Goal: Task Accomplishment & Management: Use online tool/utility

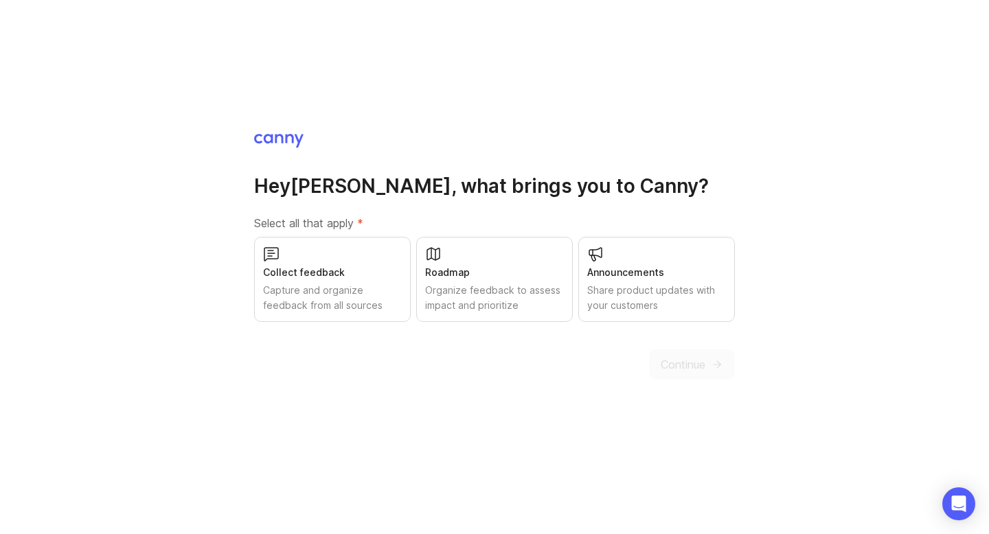
click at [334, 266] on div "Collect feedback" at bounding box center [332, 272] width 139 height 15
click at [502, 266] on div "Roadmap" at bounding box center [494, 272] width 139 height 15
click at [713, 371] on button "Continue" at bounding box center [692, 365] width 86 height 30
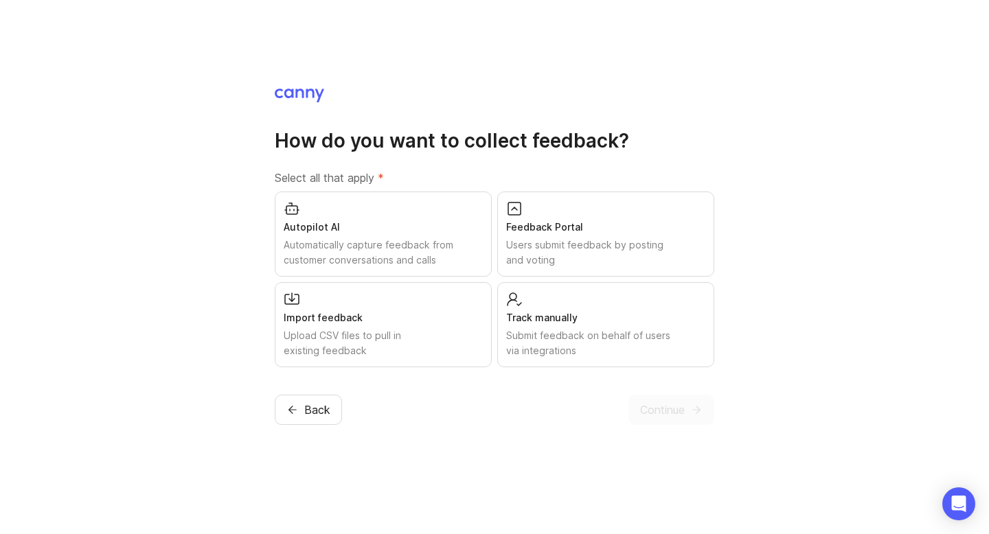
click at [652, 310] on div "Track manually" at bounding box center [605, 317] width 199 height 15
click at [384, 309] on div "Import feedback Upload CSV files to pull in existing feedback" at bounding box center [383, 324] width 217 height 85
click at [567, 235] on div "Feedback Portal Users submit feedback by posting and voting" at bounding box center [605, 234] width 217 height 85
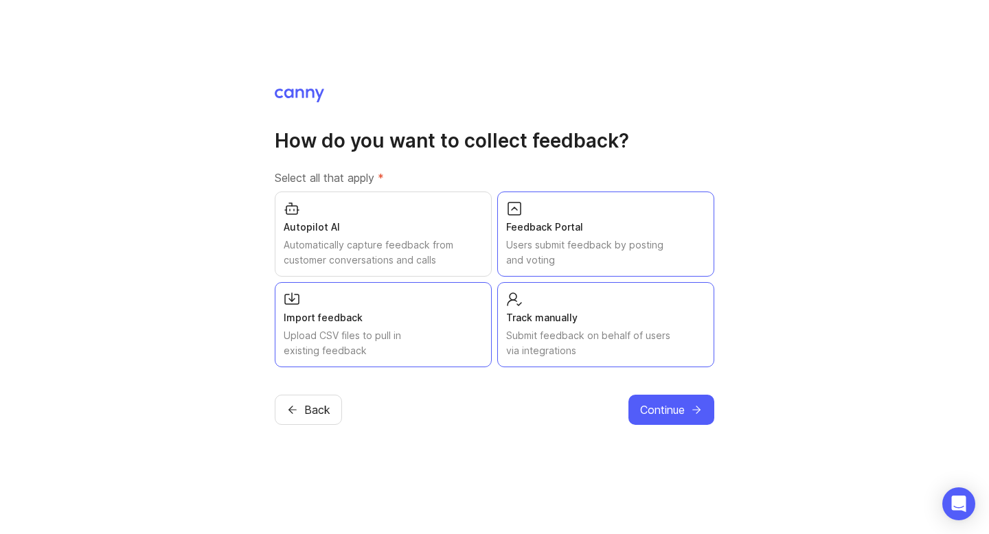
click at [450, 244] on div "Automatically capture feedback from customer conversations and calls" at bounding box center [383, 253] width 199 height 30
click at [694, 412] on icon "submit" at bounding box center [696, 410] width 12 height 12
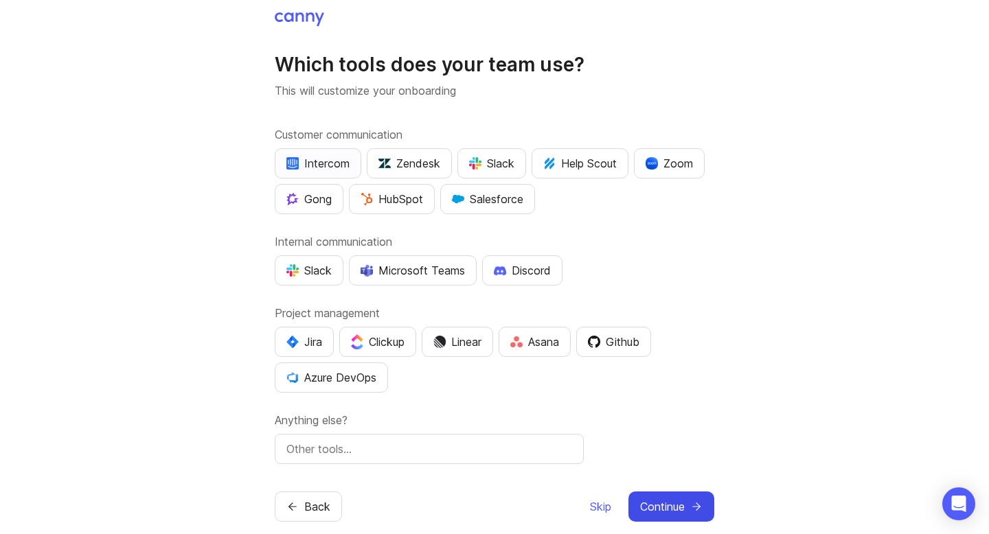
click at [349, 174] on button "Intercom" at bounding box center [318, 163] width 87 height 30
click at [320, 205] on div "Gong" at bounding box center [308, 199] width 45 height 16
click at [504, 198] on div "Salesforce" at bounding box center [487, 199] width 71 height 16
click at [516, 163] on button "Slack" at bounding box center [491, 163] width 69 height 30
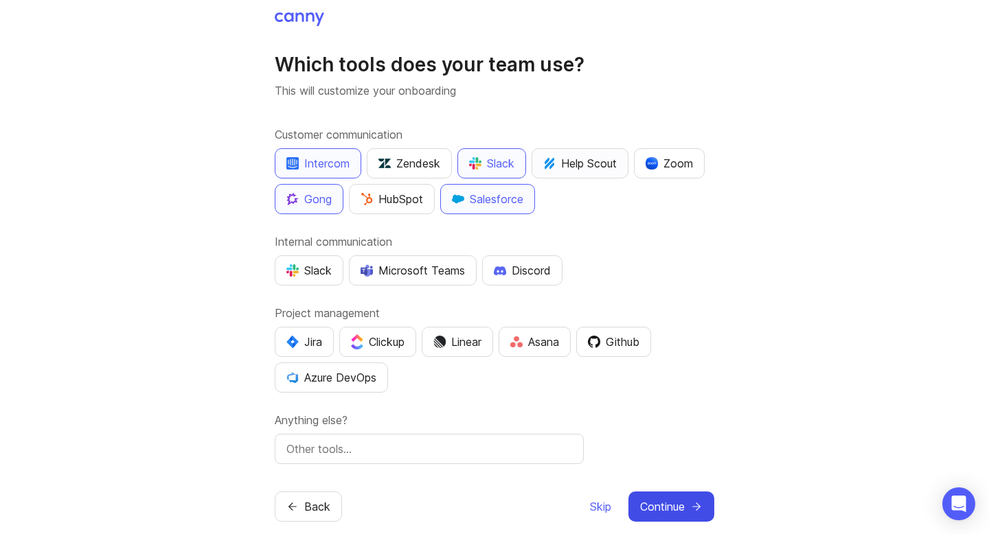
click at [628, 165] on button "Help Scout" at bounding box center [579, 163] width 97 height 30
click at [604, 168] on div "Help Scout" at bounding box center [579, 163] width 73 height 16
click at [698, 163] on button "Zoom" at bounding box center [669, 163] width 71 height 30
click at [314, 278] on div "Slack" at bounding box center [308, 270] width 45 height 16
click at [308, 343] on div "Jira" at bounding box center [304, 342] width 36 height 16
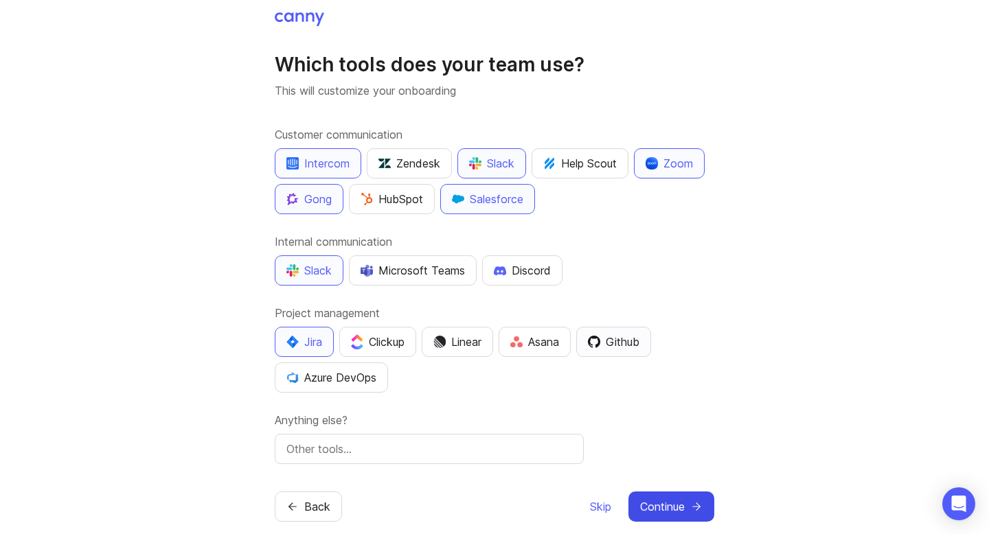
click at [620, 347] on div "Github" at bounding box center [614, 342] width 52 height 16
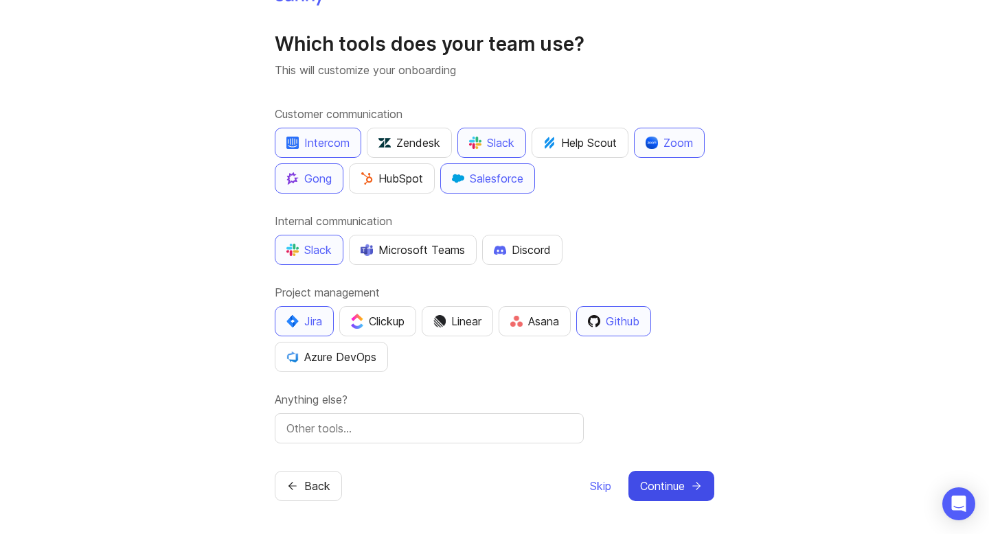
click at [527, 419] on div at bounding box center [429, 428] width 309 height 30
click at [521, 432] on input "text" at bounding box center [429, 428] width 286 height 16
type input "[PERSON_NAME]"
click at [699, 484] on icon "submit" at bounding box center [696, 486] width 12 height 12
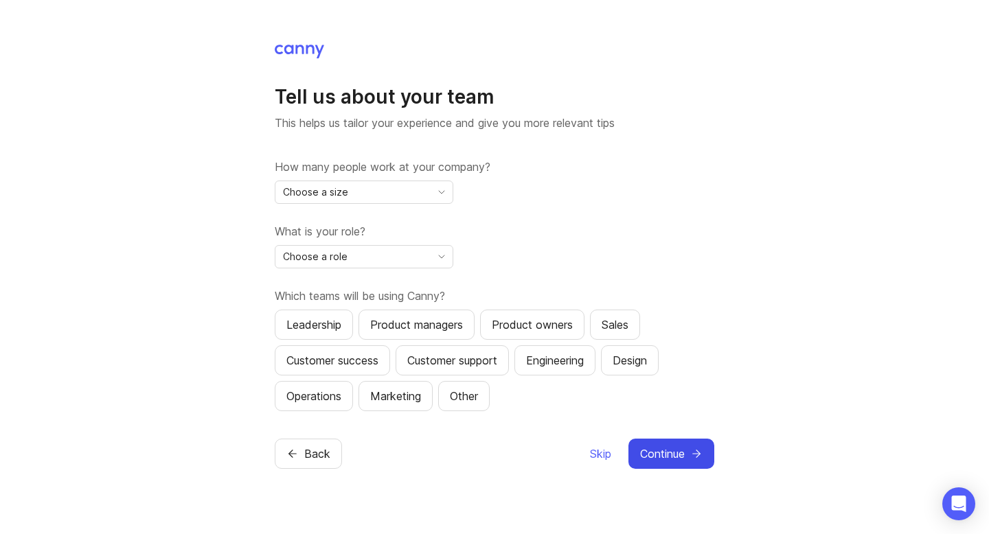
click at [414, 203] on div "Choose a size" at bounding box center [352, 192] width 155 height 22
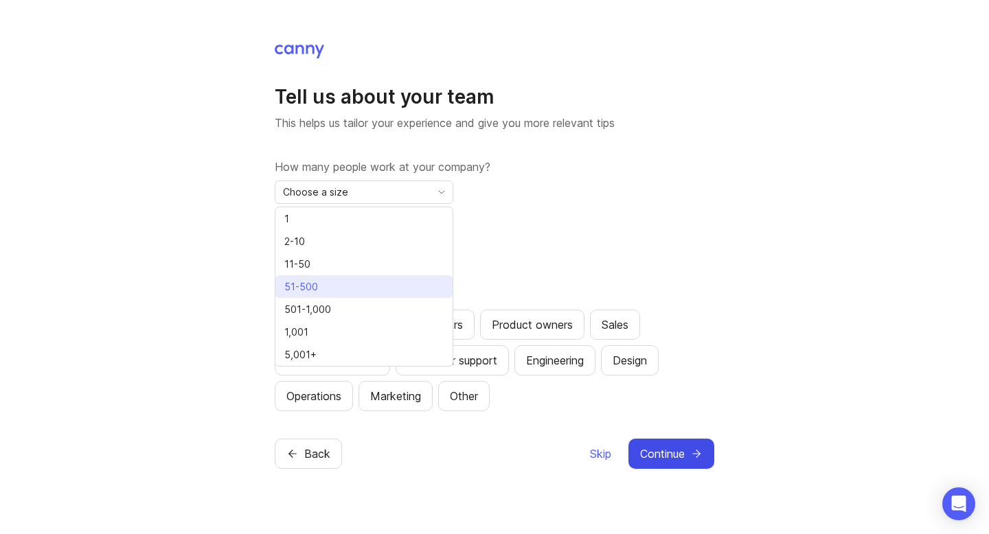
click at [380, 284] on li "51-500" at bounding box center [363, 286] width 177 height 23
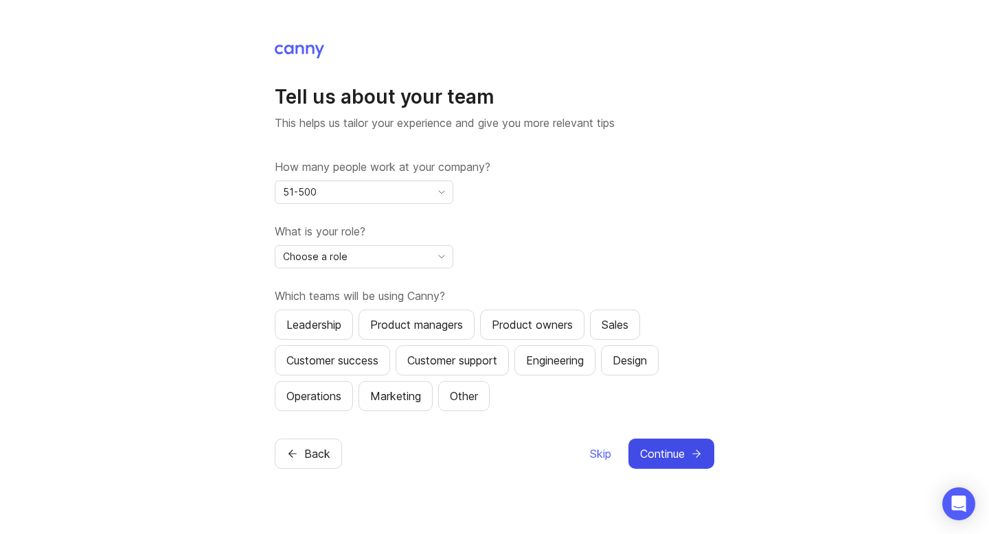
click at [413, 253] on div "Choose a role" at bounding box center [352, 257] width 155 height 22
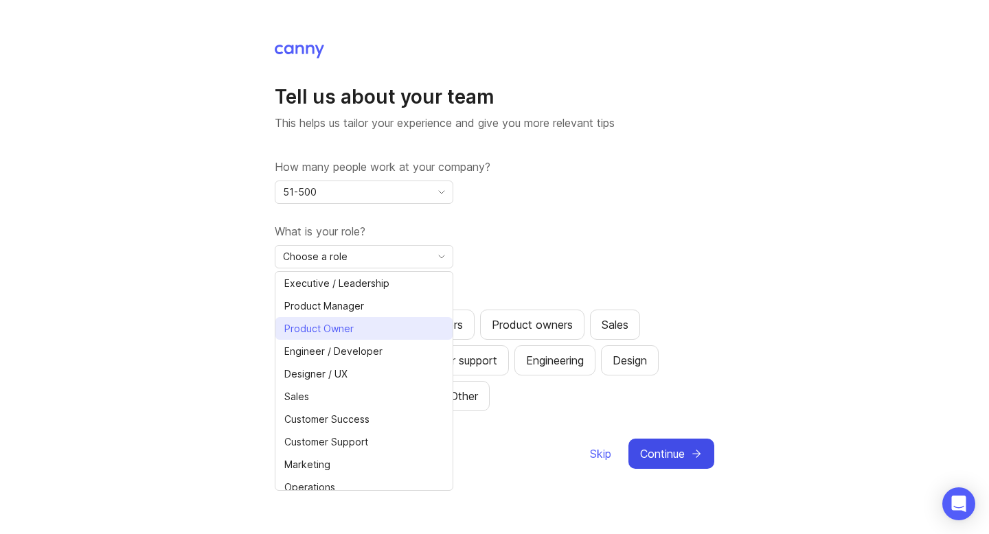
scroll to position [31, 0]
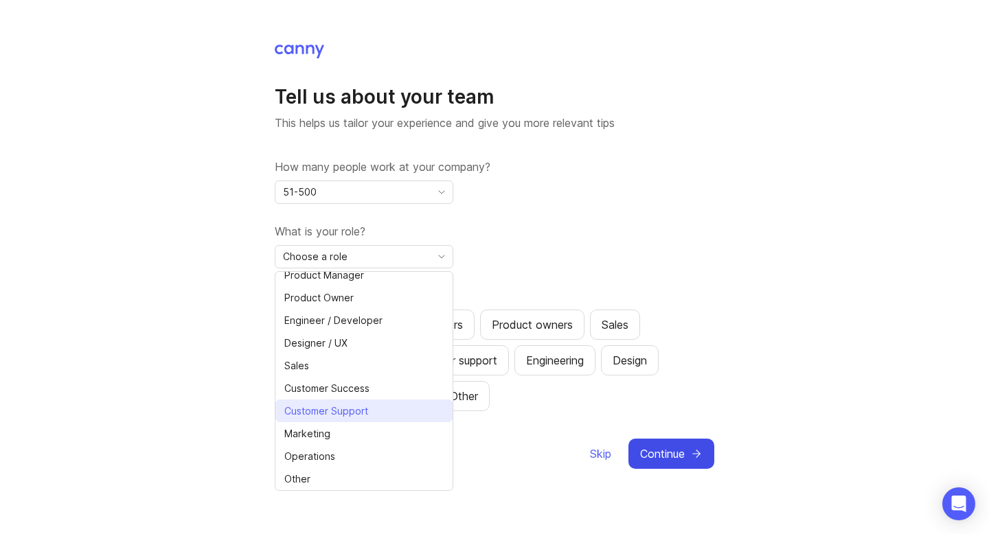
click at [371, 409] on span "Customer Support" at bounding box center [328, 411] width 89 height 15
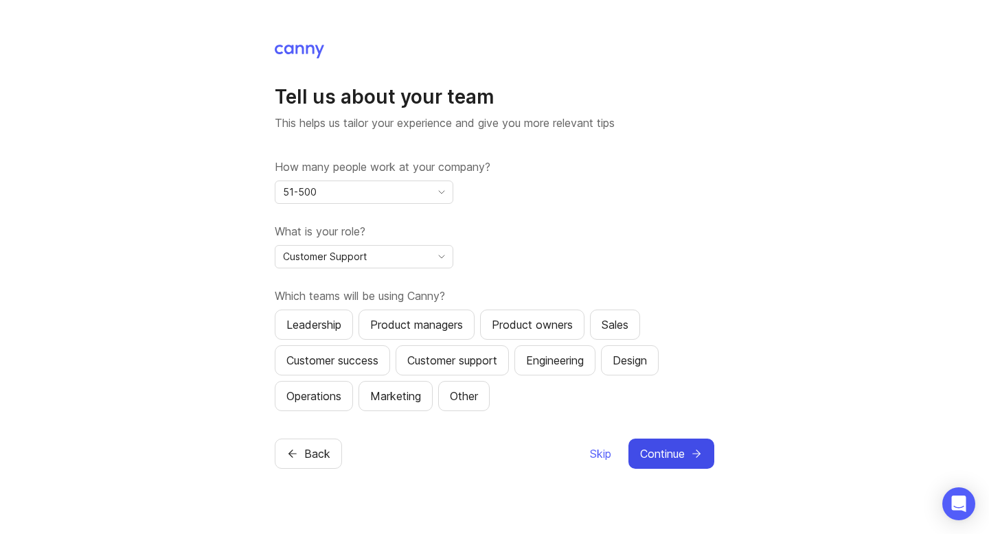
click at [687, 457] on button "Continue" at bounding box center [671, 454] width 86 height 30
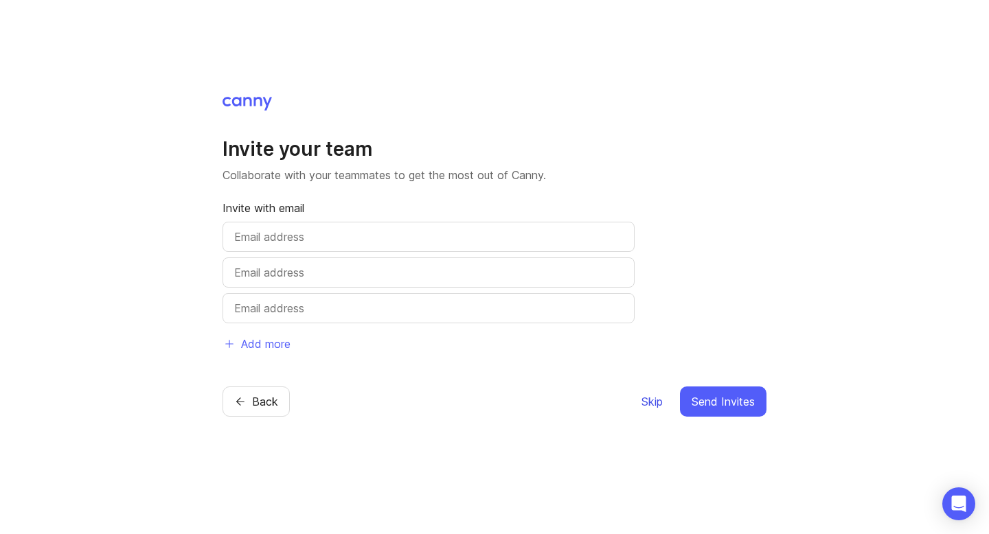
click at [658, 398] on span "Skip" at bounding box center [651, 401] width 21 height 16
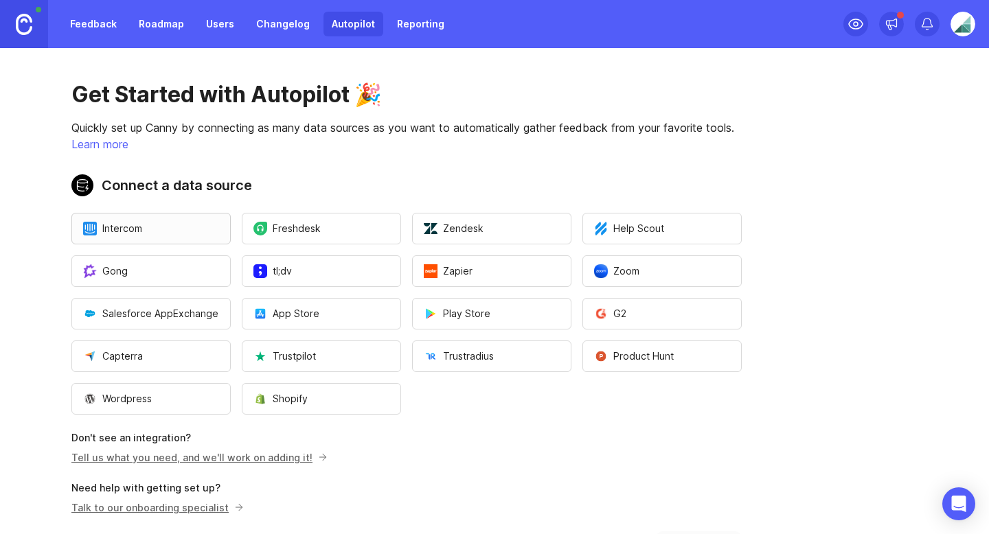
click at [186, 227] on button "Intercom" at bounding box center [150, 229] width 159 height 32
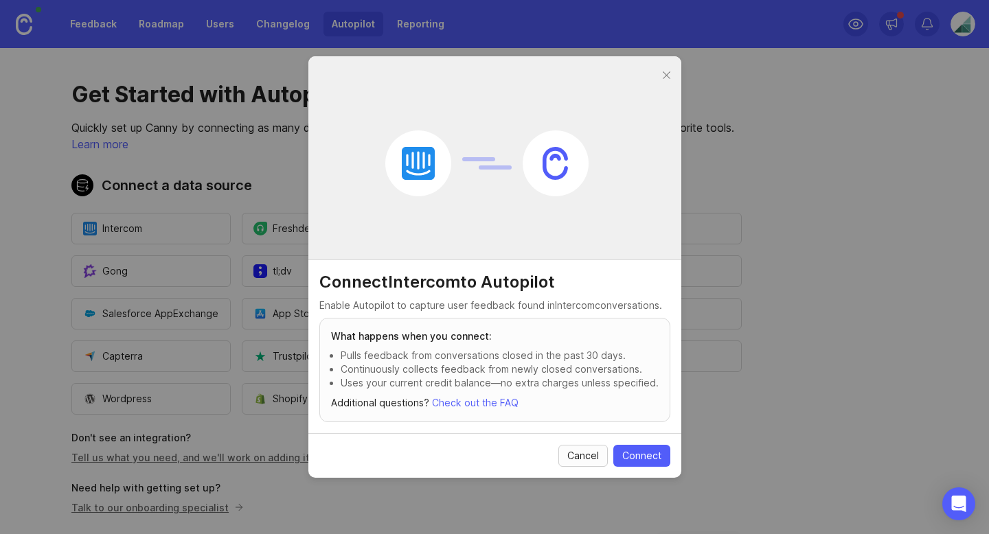
click at [580, 451] on span "Cancel" at bounding box center [583, 456] width 32 height 14
